Goal: Check status

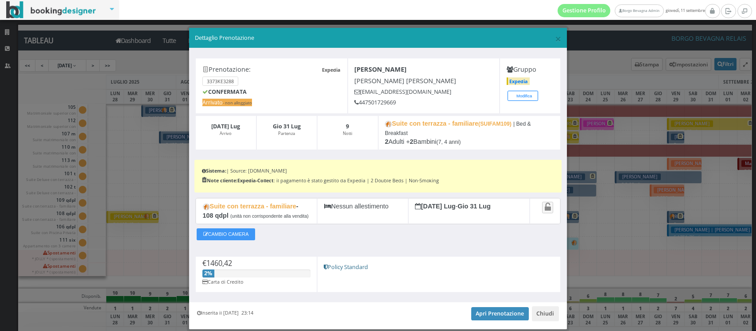
click at [361, 34] on h5 "Dettaglio Prenotazione" at bounding box center [378, 38] width 366 height 8
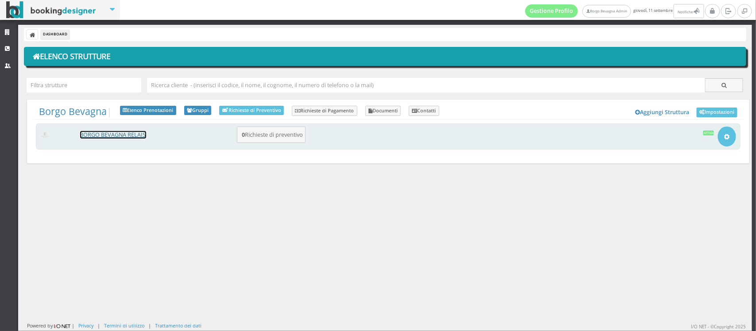
click at [116, 131] on link "BORGO BEVAGNA RELAIS" at bounding box center [113, 135] width 66 height 8
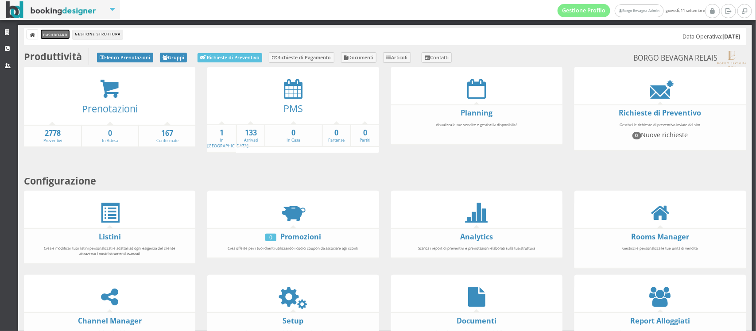
click at [54, 37] on link "Dashboard" at bounding box center [55, 34] width 29 height 9
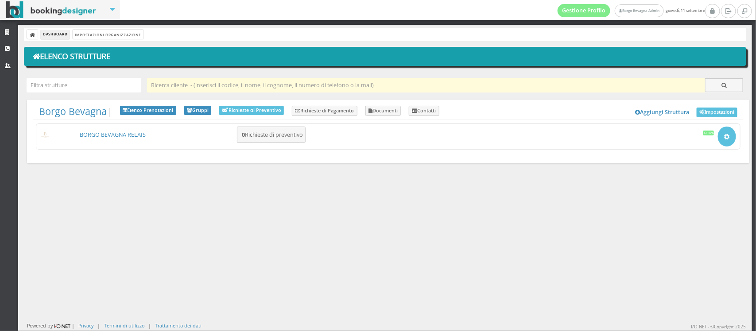
click at [195, 88] on input "text" at bounding box center [426, 85] width 558 height 15
type input "sifa"
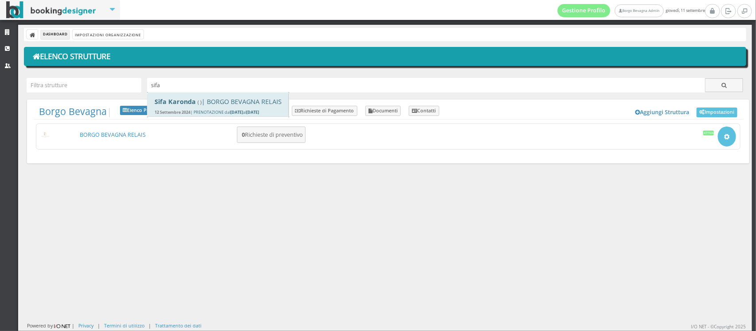
click at [239, 104] on h4 "Sifa Karonda ( ) | BORGO BEVAGNA RELAIS" at bounding box center [217, 102] width 127 height 8
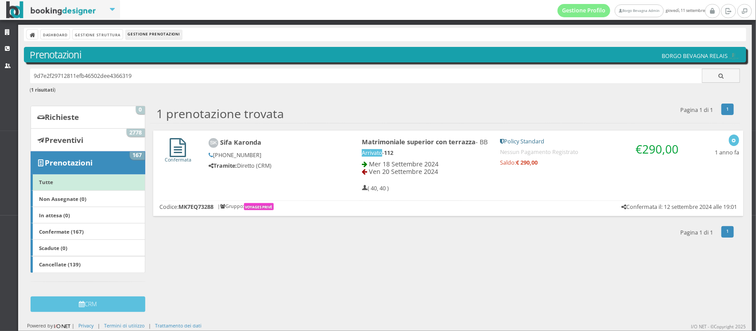
click at [177, 156] on link "Confermata" at bounding box center [178, 156] width 27 height 14
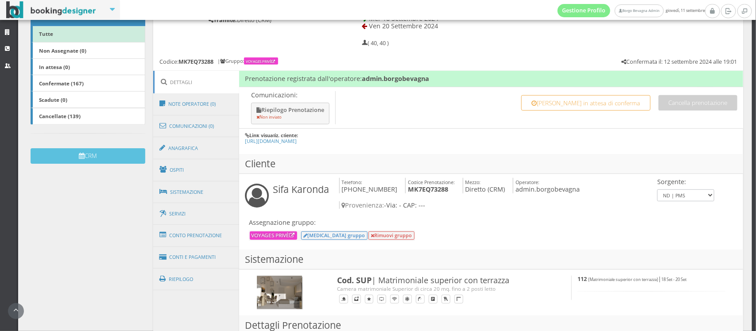
scroll to position [164, 0]
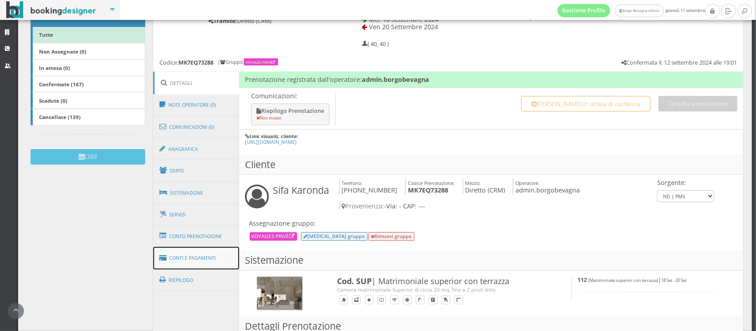
click at [186, 260] on link "Conti e Pagamenti" at bounding box center [196, 258] width 86 height 23
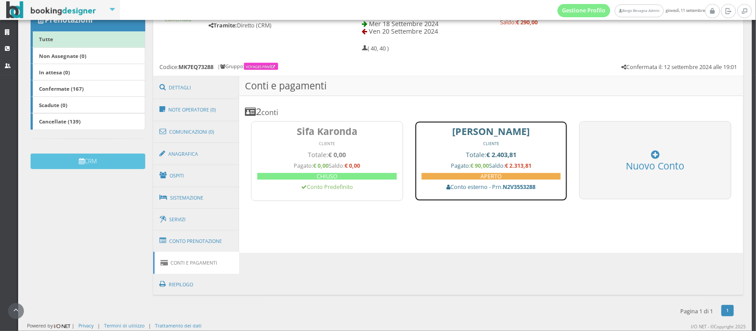
click at [483, 169] on h5 "Pagato: € 90,00 Saldo: € 2.313,81" at bounding box center [490, 165] width 139 height 7
